Goal: Transaction & Acquisition: Purchase product/service

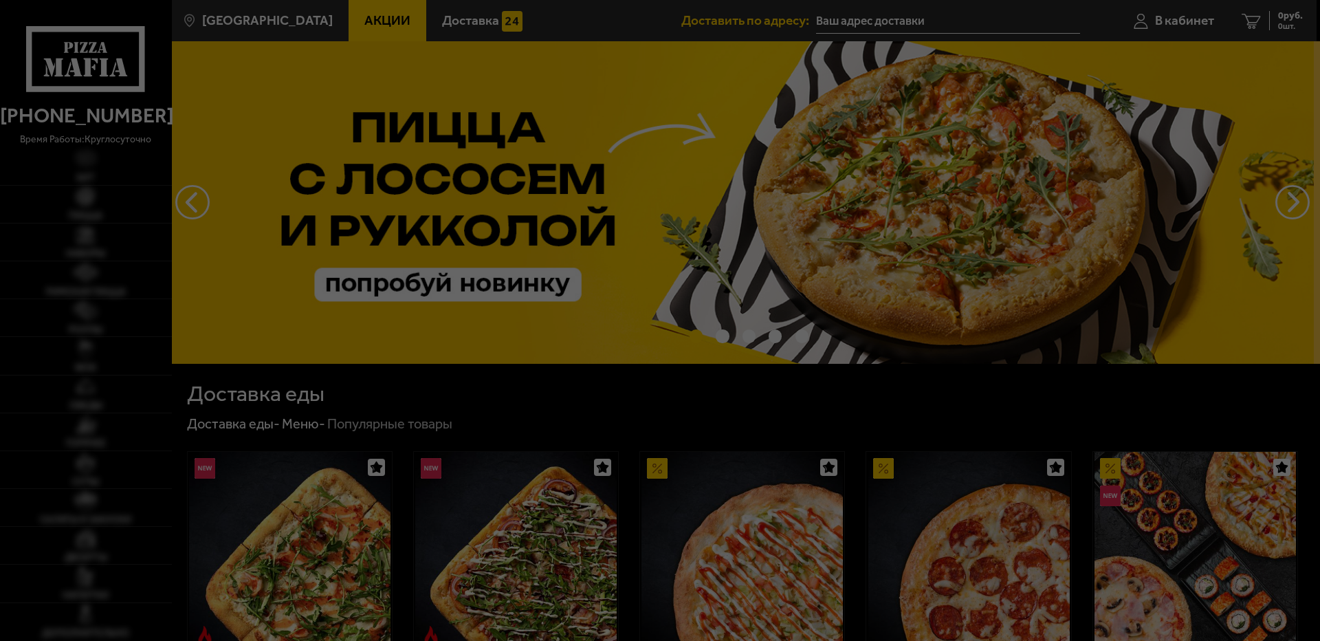
type input "[STREET_ADDRESS][PERSON_NAME]"
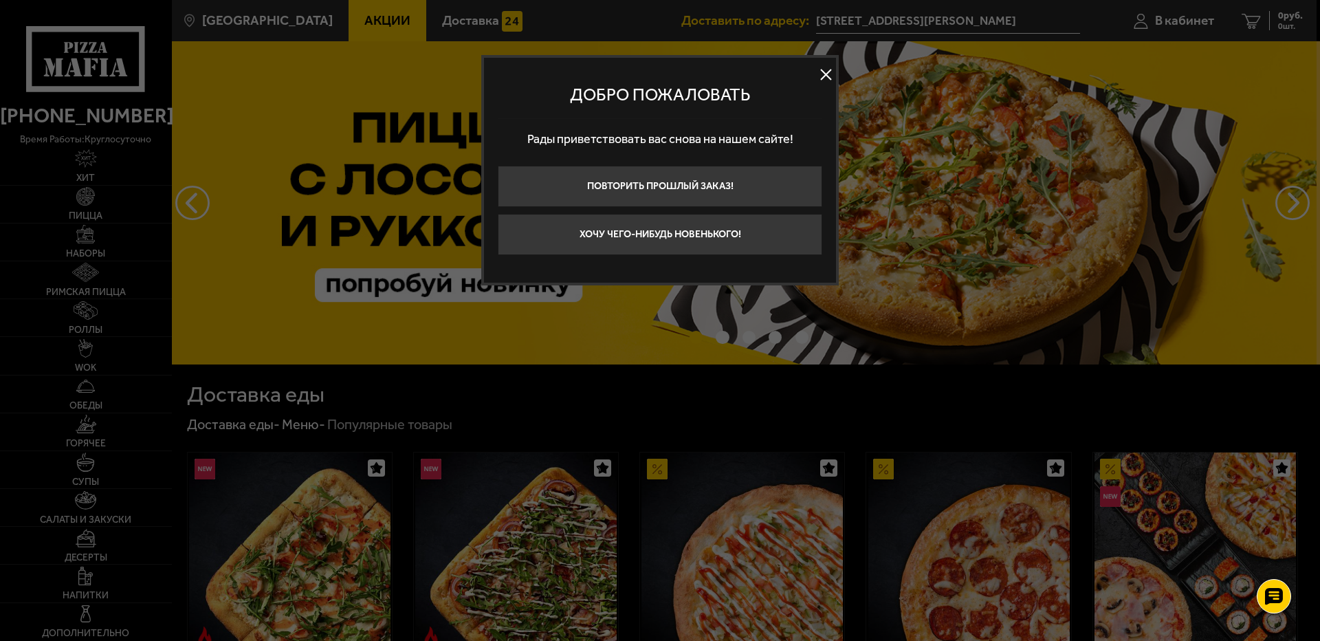
click at [827, 80] on button at bounding box center [825, 75] width 21 height 21
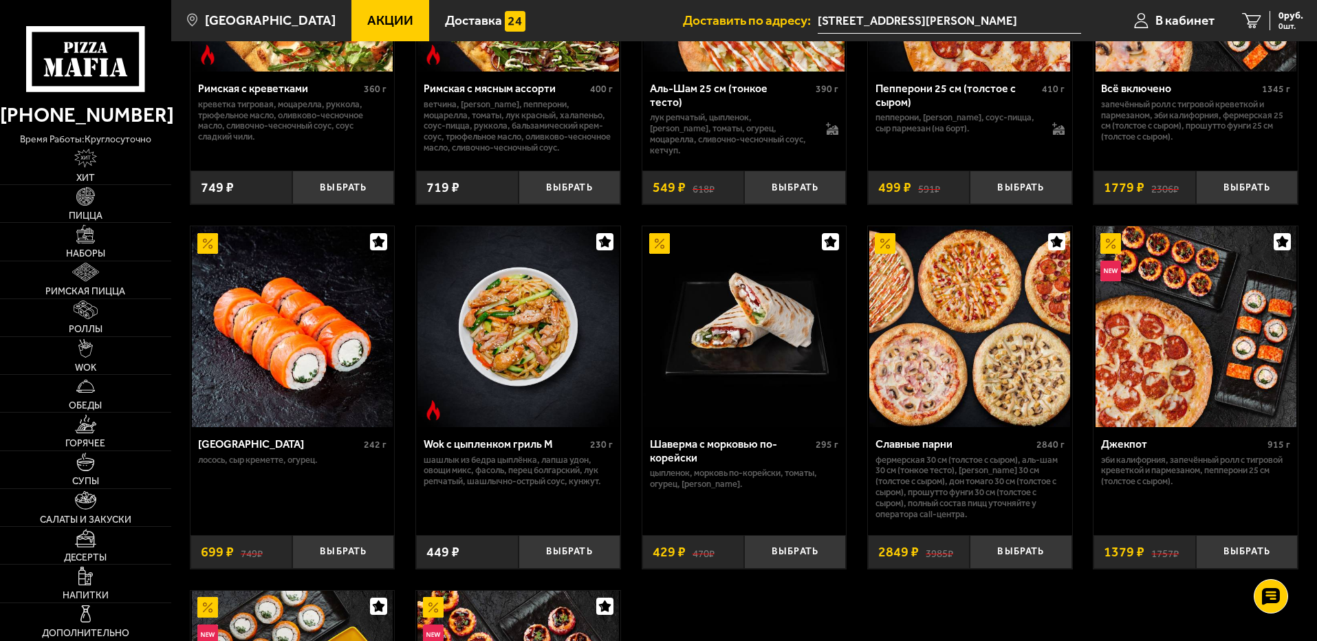
scroll to position [413, 0]
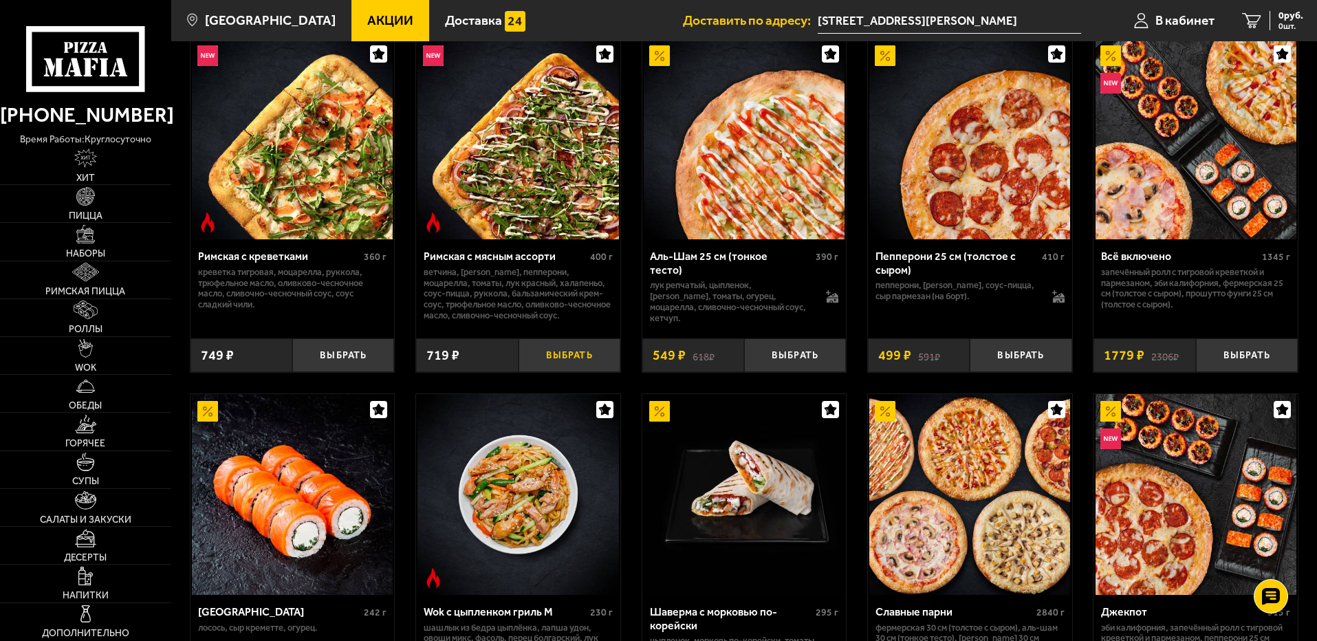
click at [540, 350] on button "Выбрать" at bounding box center [569, 355] width 102 height 34
click at [1267, 14] on span "611 руб." at bounding box center [1285, 16] width 36 height 10
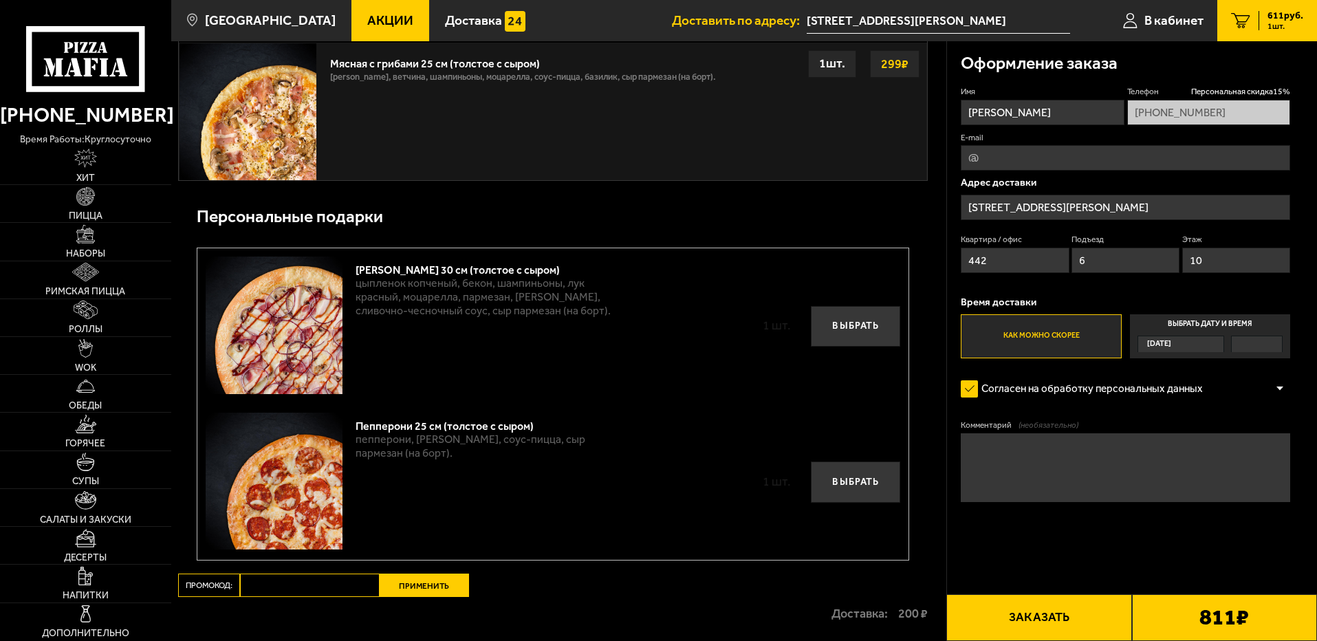
scroll to position [756, 0]
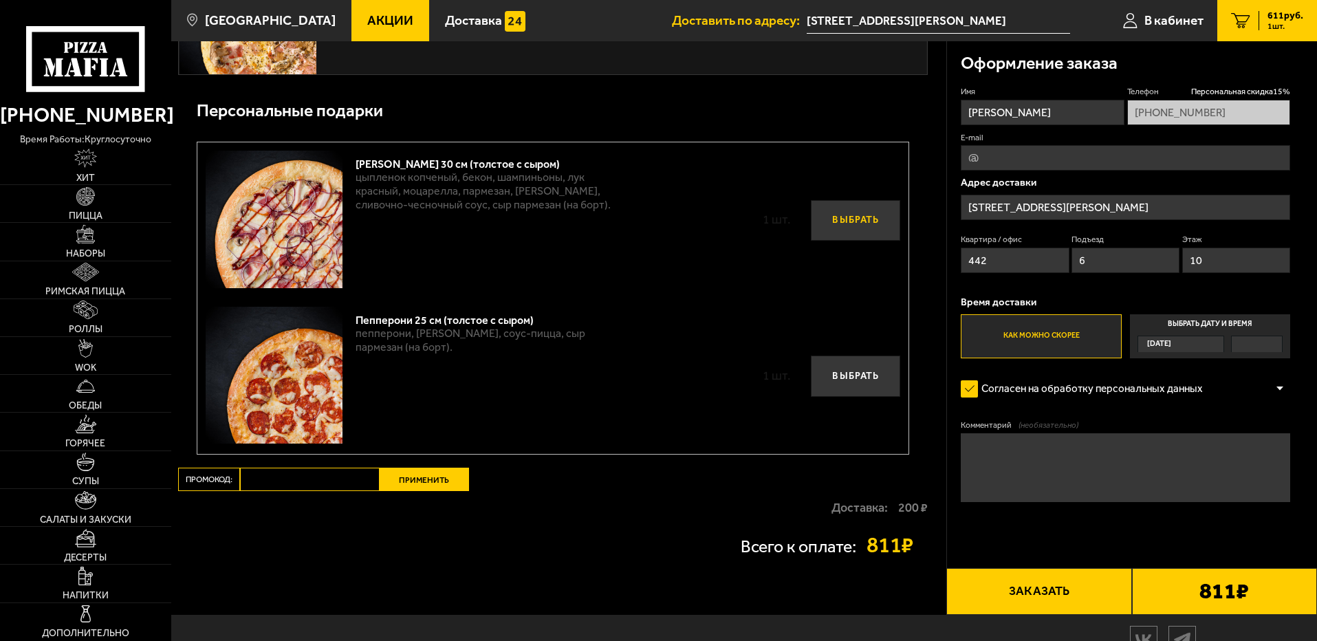
click at [849, 226] on button "Выбрать" at bounding box center [855, 220] width 89 height 41
click at [848, 395] on button "Выбрать" at bounding box center [855, 375] width 89 height 41
type input "+7 (953) 375-19-41"
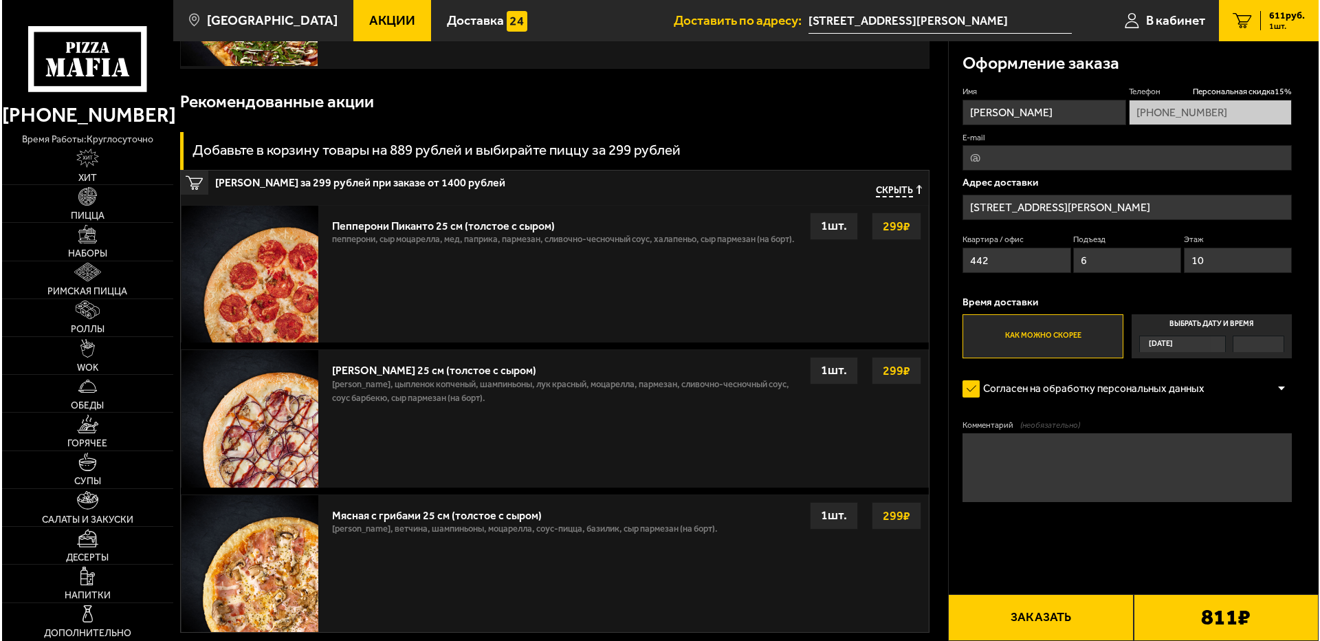
scroll to position [344, 0]
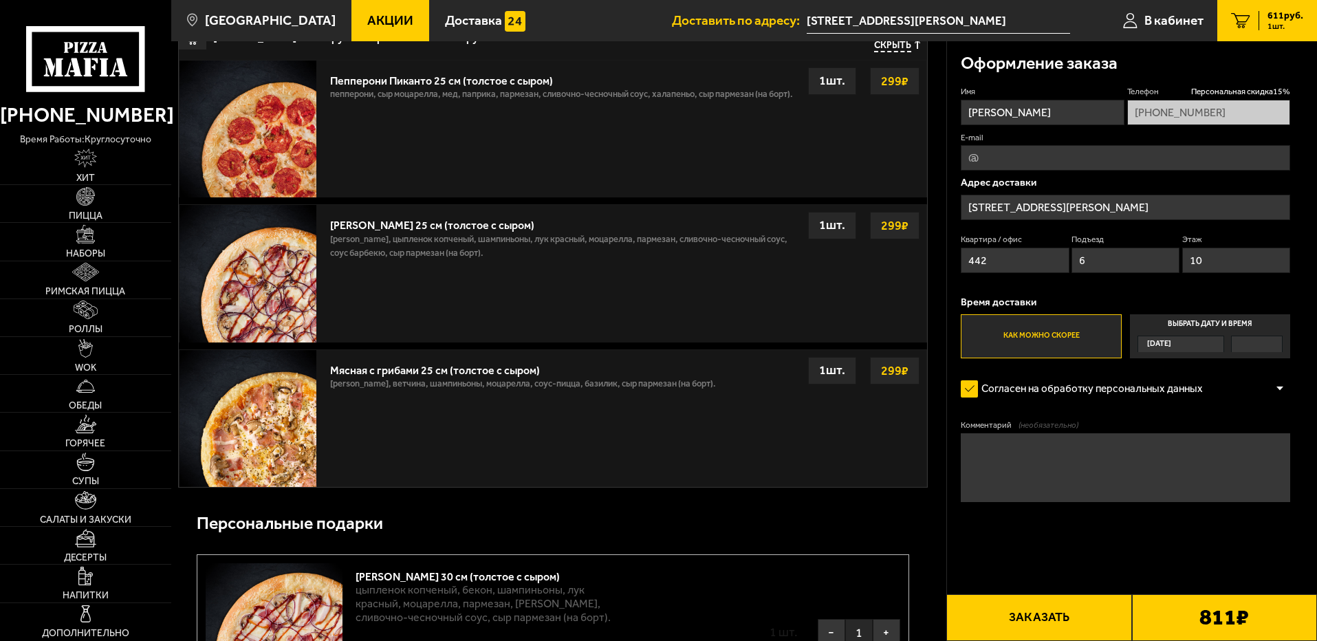
click at [1046, 611] on button "Заказать" at bounding box center [1038, 617] width 185 height 47
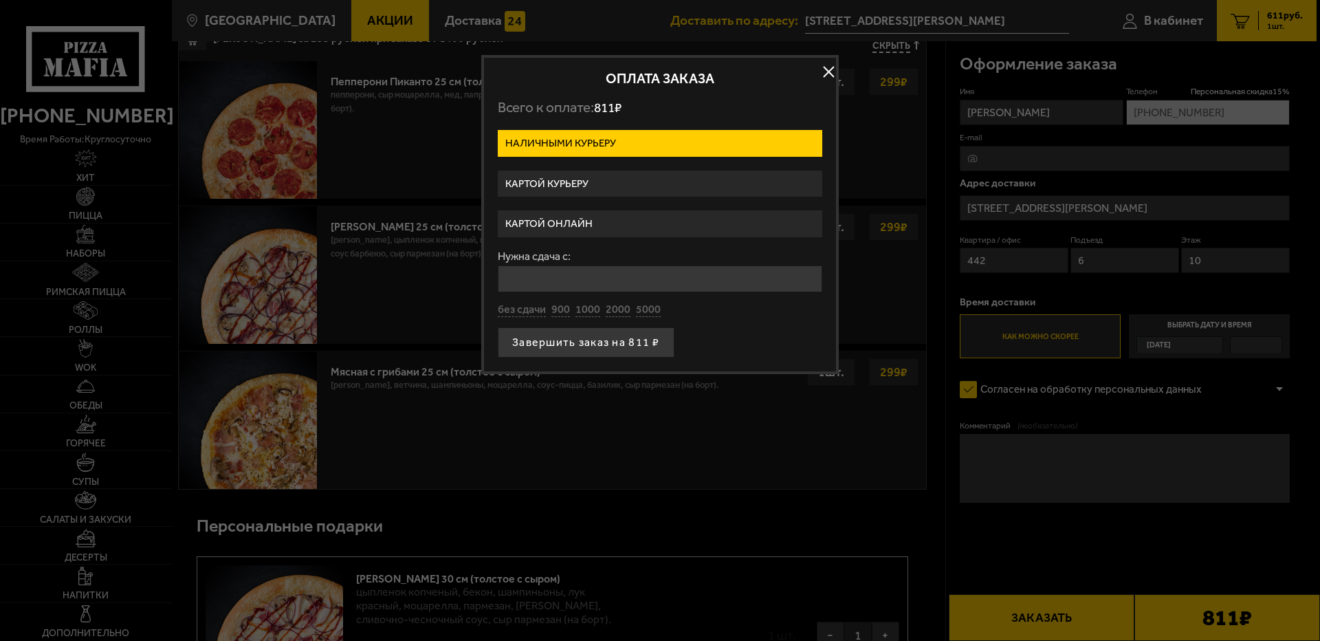
drag, startPoint x: 597, startPoint y: 76, endPoint x: 633, endPoint y: 98, distance: 41.4
click at [632, 98] on div "Оплата заказа Всего к оплате: 811 ₽ Наличными курьеру Картой курьеру Картой онл…" at bounding box center [660, 214] width 358 height 319
click at [738, 86] on div "Оплата заказа Всего к оплате: 811 ₽ Наличными курьеру Картой курьеру Картой онл…" at bounding box center [660, 214] width 358 height 319
click at [582, 226] on label "Картой онлайн" at bounding box center [660, 223] width 325 height 27
click at [0, 0] on input "Картой онлайн" at bounding box center [0, 0] width 0 height 0
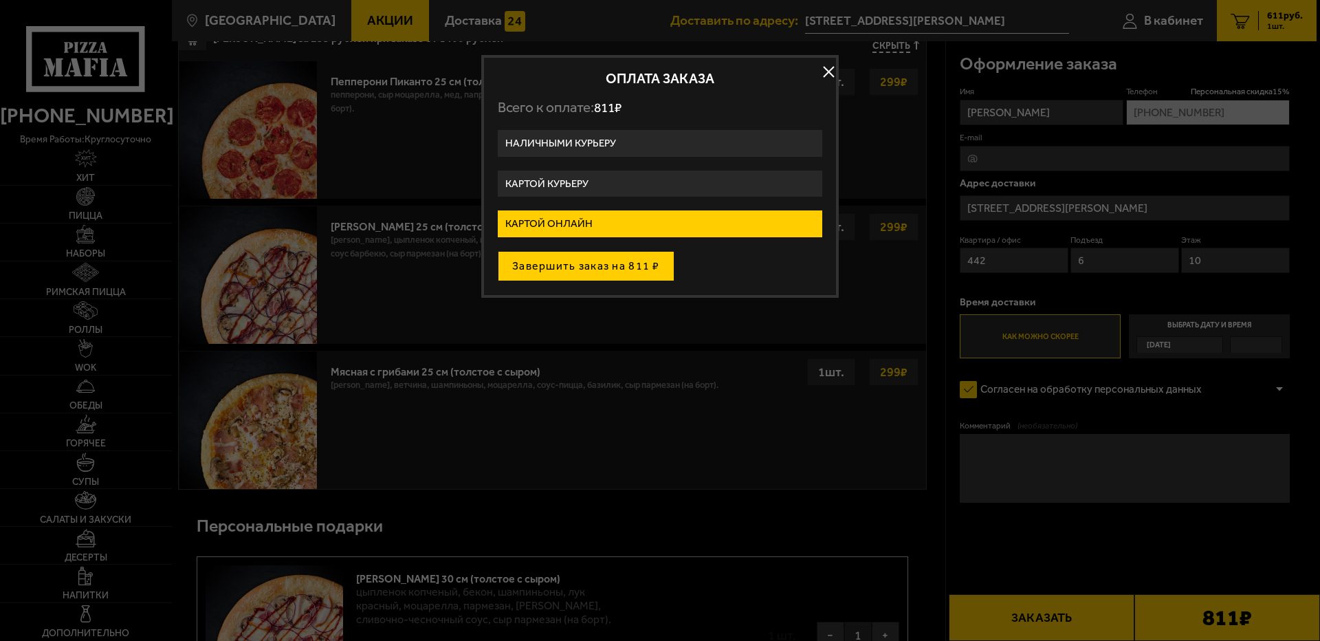
click at [617, 272] on button "Завершить заказ на 811 ₽" at bounding box center [586, 266] width 177 height 30
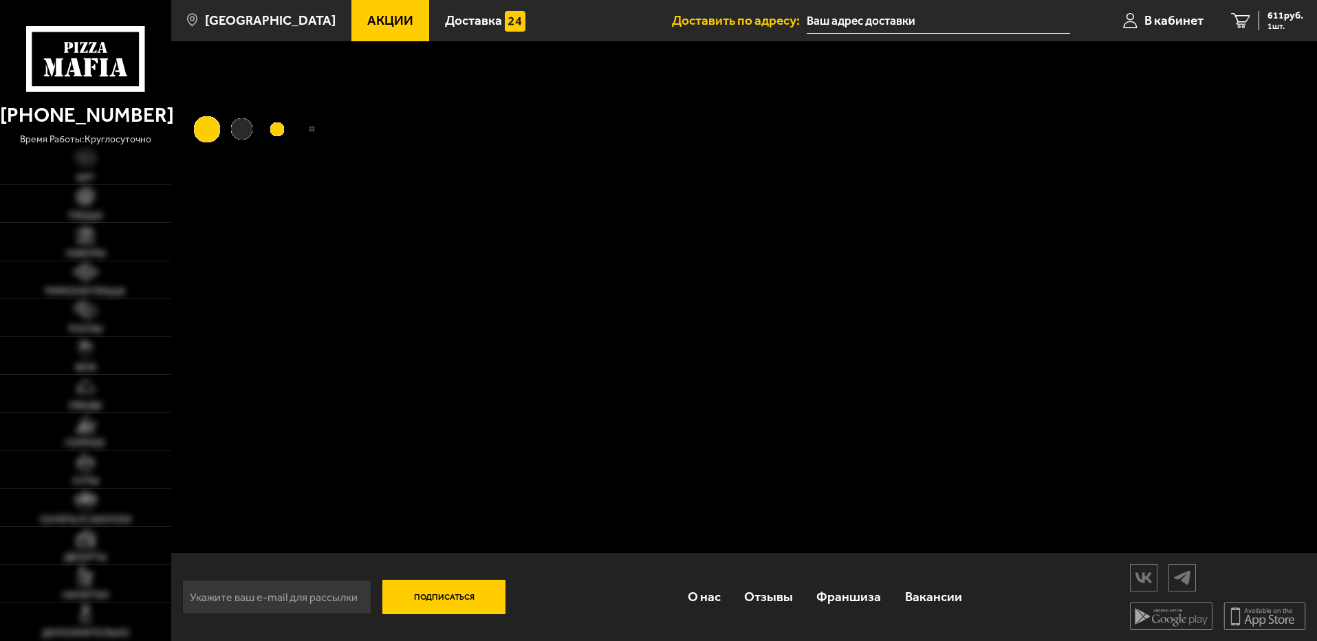
type input "[STREET_ADDRESS][PERSON_NAME]"
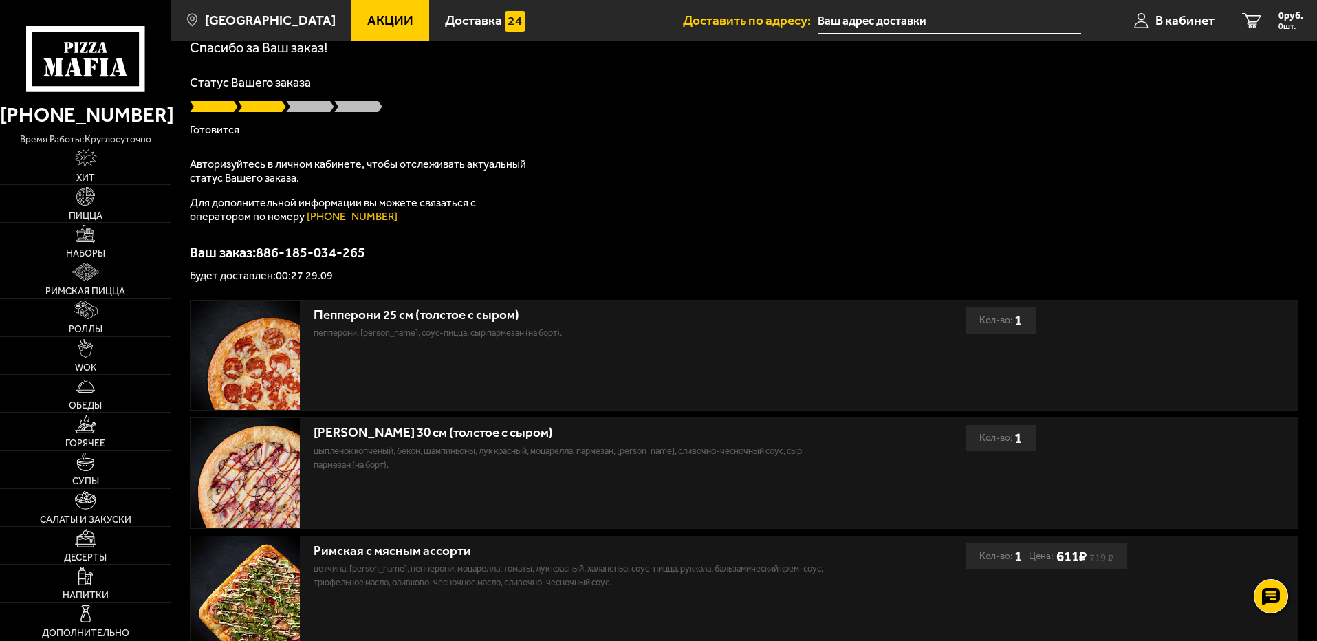
scroll to position [69, 0]
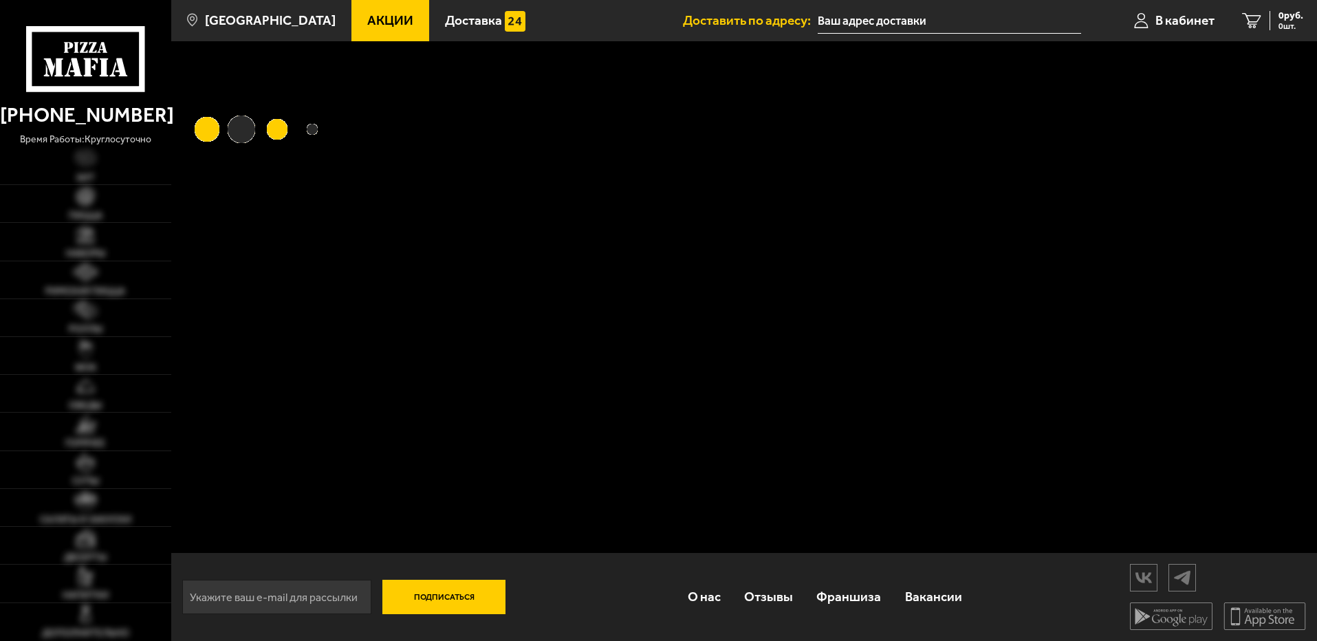
type input "[STREET_ADDRESS][PERSON_NAME]"
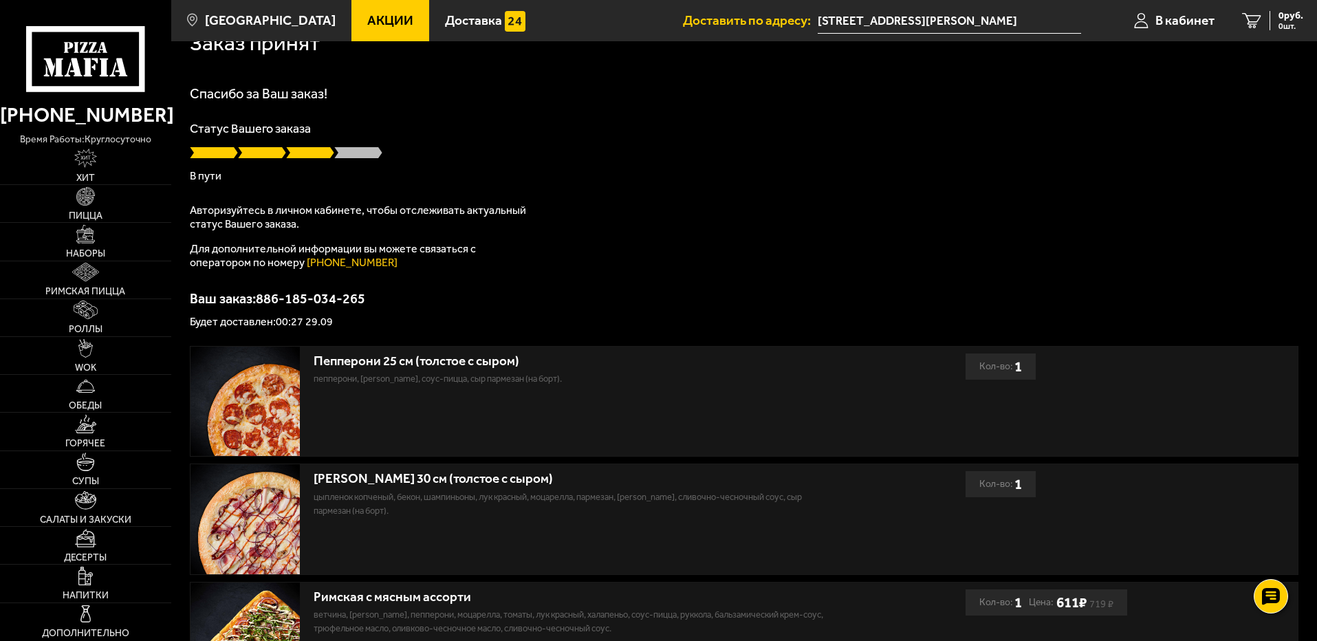
scroll to position [0, 0]
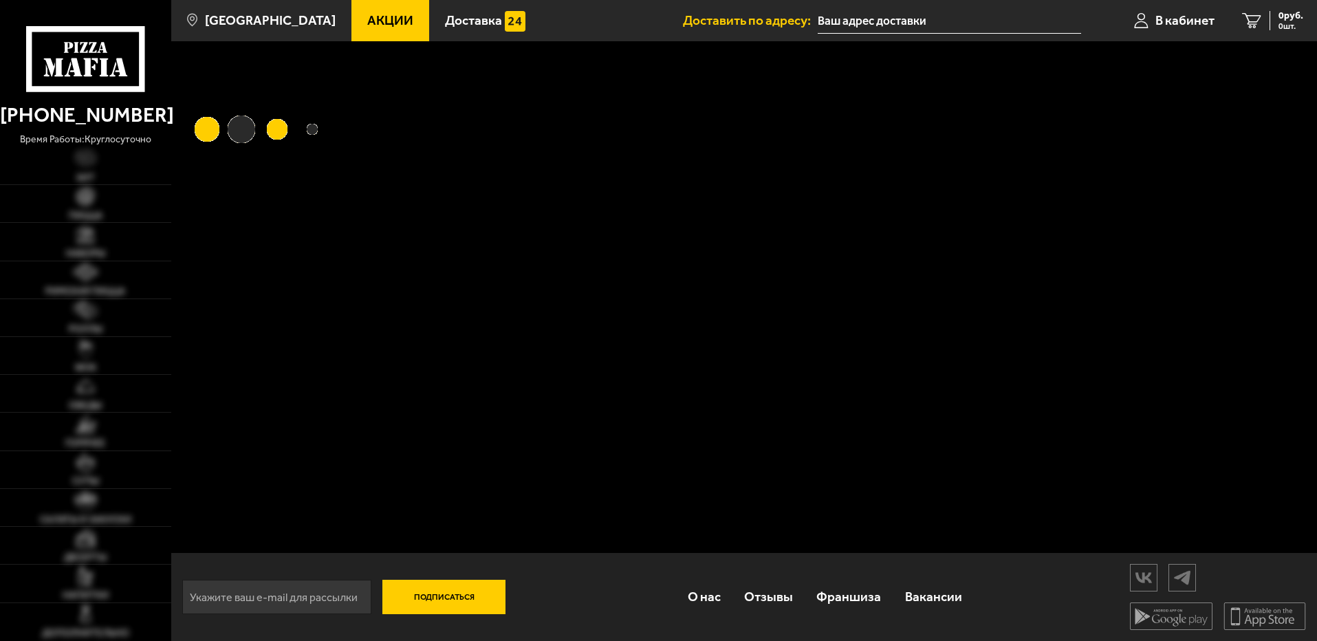
type input "[STREET_ADDRESS][PERSON_NAME]"
